Goal: Task Accomplishment & Management: Use online tool/utility

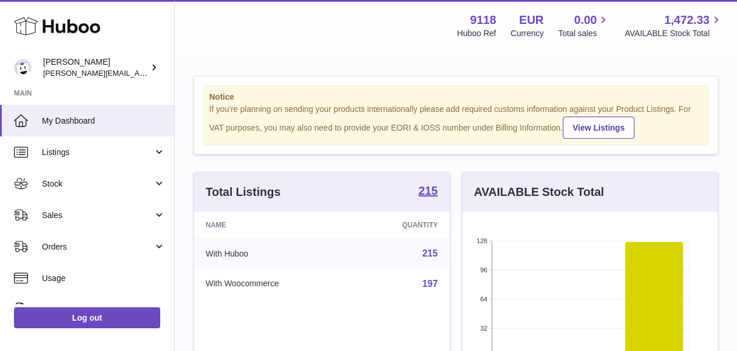
scroll to position [182, 255]
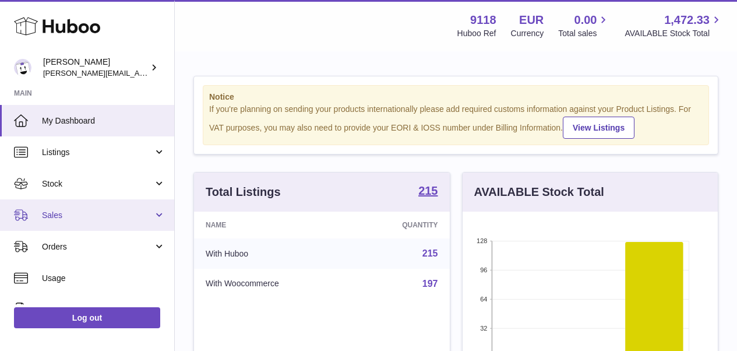
click at [64, 219] on link "Sales" at bounding box center [87, 214] width 174 height 31
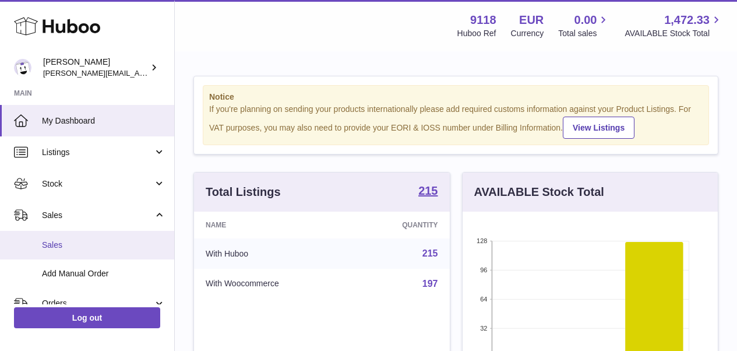
click at [58, 249] on link "Sales" at bounding box center [87, 245] width 174 height 29
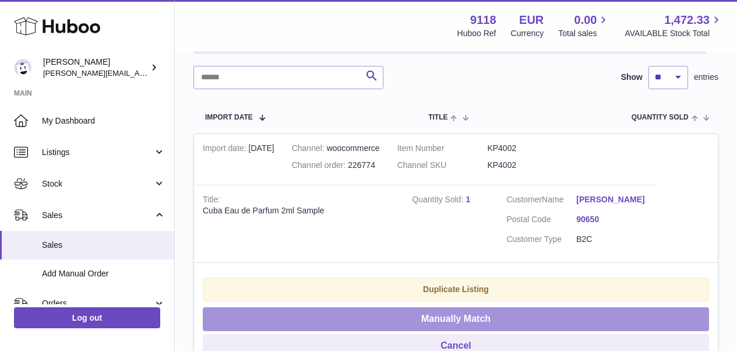
click at [529, 310] on button "Manually Match" at bounding box center [456, 319] width 506 height 24
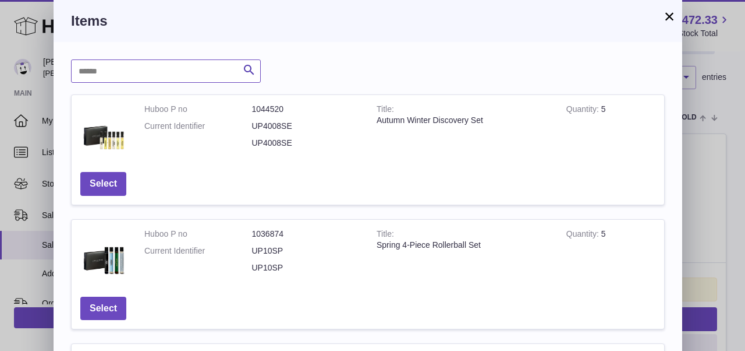
click at [203, 74] on input "text" at bounding box center [166, 70] width 190 height 23
type input "******"
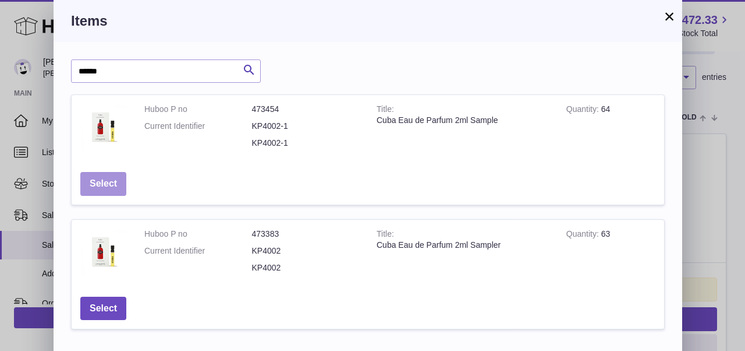
click at [115, 177] on button "Select" at bounding box center [103, 184] width 46 height 24
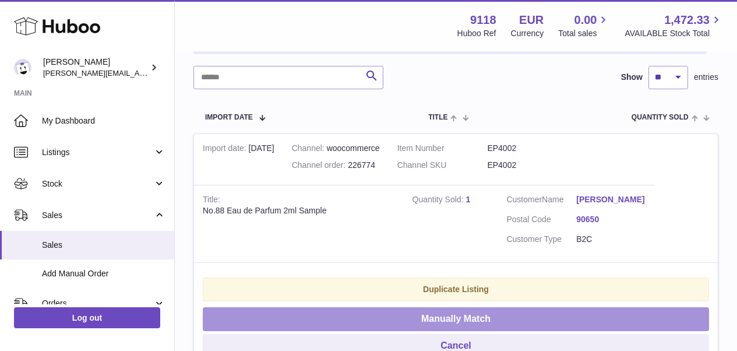
click at [344, 313] on button "Manually Match" at bounding box center [456, 319] width 506 height 24
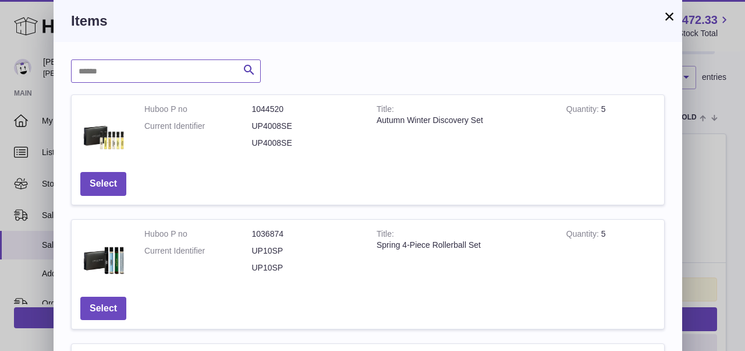
click at [196, 73] on input "text" at bounding box center [166, 70] width 190 height 23
type input "******"
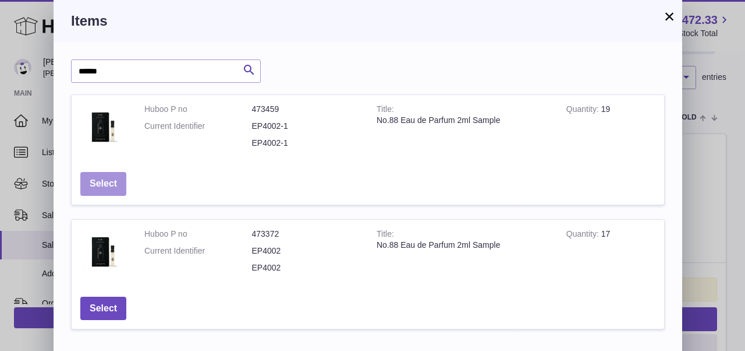
click at [111, 180] on button "Select" at bounding box center [103, 184] width 46 height 24
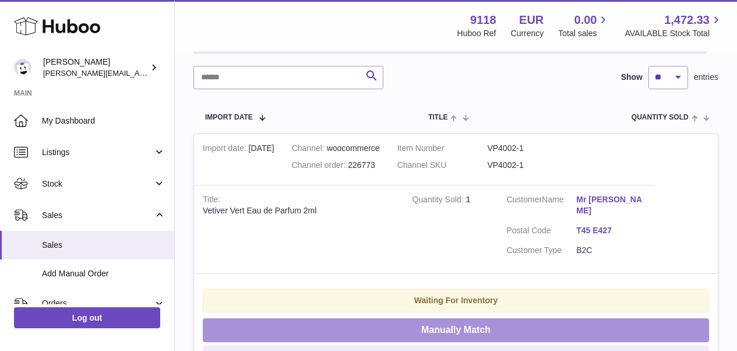
click at [275, 318] on button "Manually Match" at bounding box center [456, 330] width 506 height 24
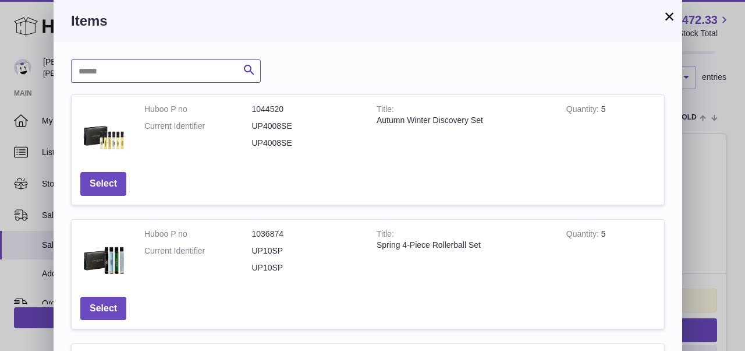
click at [188, 72] on input "text" at bounding box center [166, 70] width 190 height 23
type input "******"
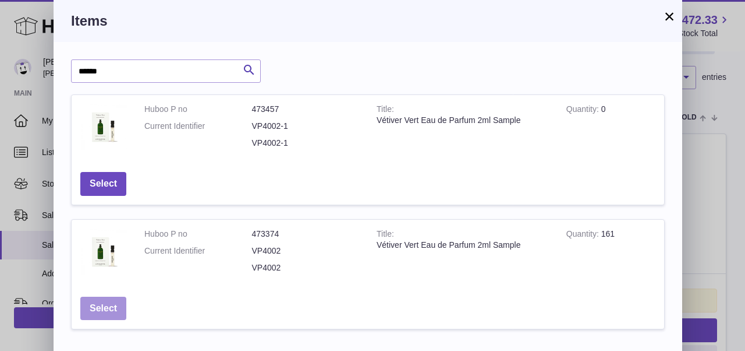
click at [112, 296] on button "Select" at bounding box center [103, 308] width 46 height 24
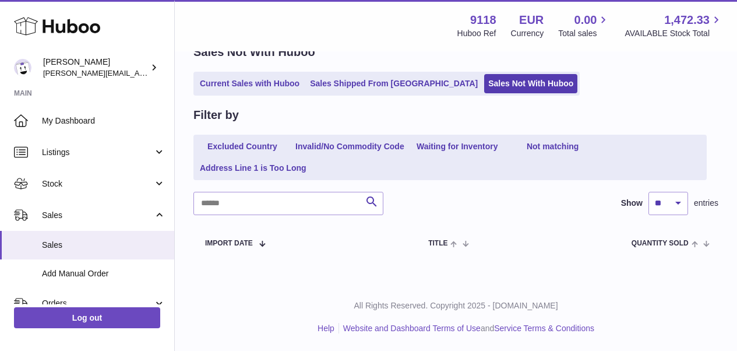
scroll to position [59, 0]
